Goal: Task Accomplishment & Management: Manage account settings

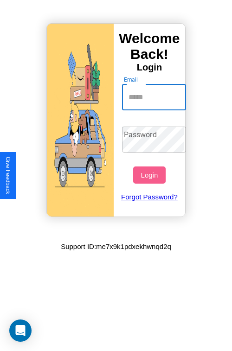
click at [155, 97] on input "Email" at bounding box center [154, 97] width 64 height 26
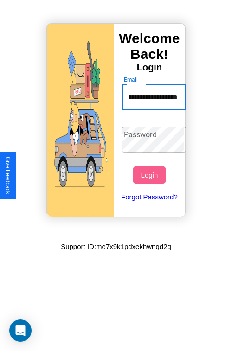
scroll to position [0, 46]
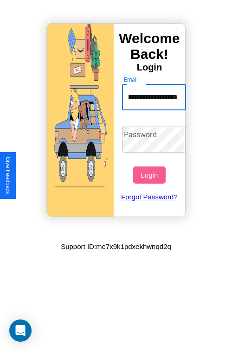
type input "**********"
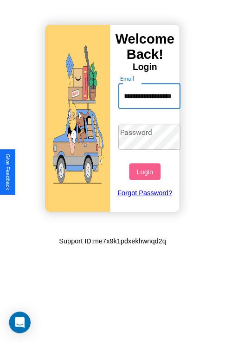
scroll to position [0, 0]
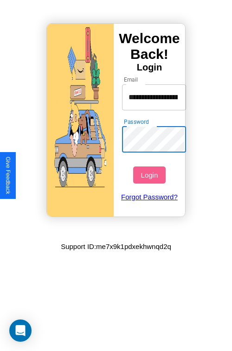
click at [150, 175] on button "Login" at bounding box center [149, 175] width 32 height 17
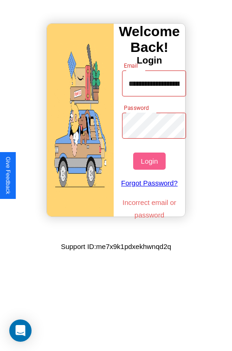
click at [150, 161] on button "Login" at bounding box center [149, 161] width 32 height 17
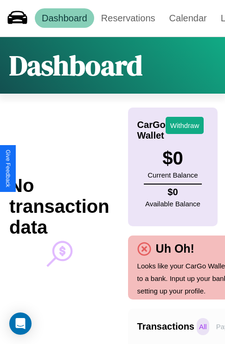
scroll to position [0, 68]
